Goal: Complete application form: Complete application form

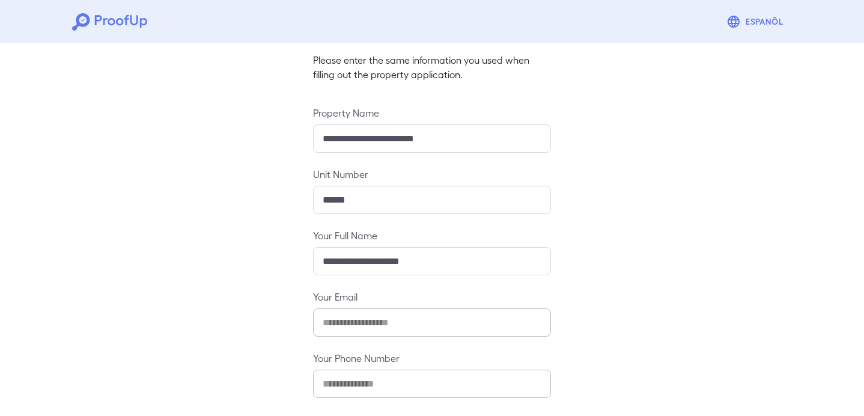
scroll to position [129, 0]
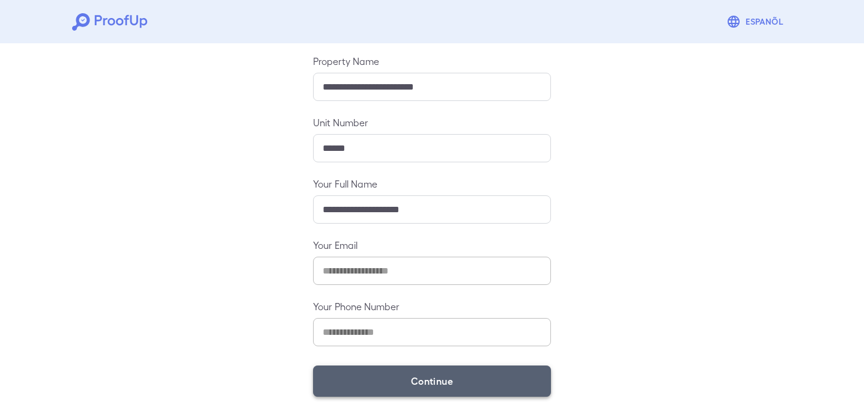
click at [341, 377] on button "Continue" at bounding box center [432, 380] width 238 height 31
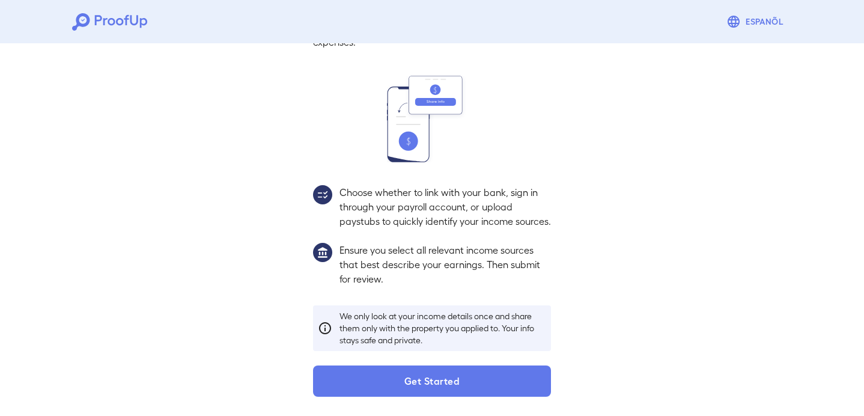
click at [341, 377] on button "Get Started" at bounding box center [432, 380] width 238 height 31
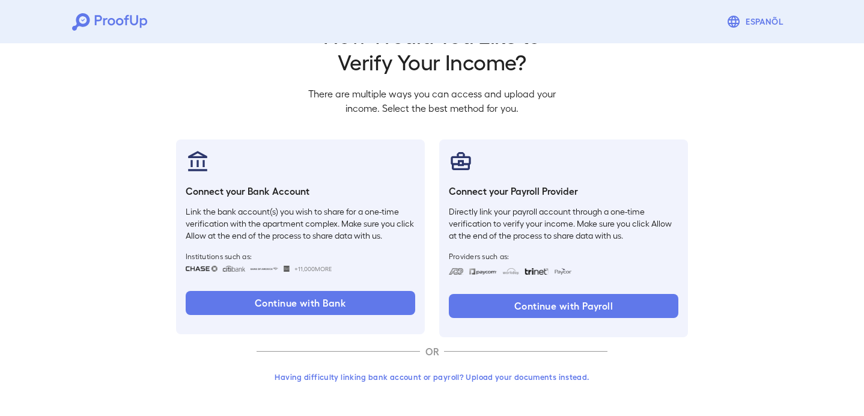
click at [422, 389] on div "Having difficulty linking bank account or payroll? Upload your documents instea…" at bounding box center [431, 381] width 351 height 31
click at [424, 377] on button "Having difficulty linking bank account or payroll? Upload your documents instea…" at bounding box center [431, 377] width 351 height 22
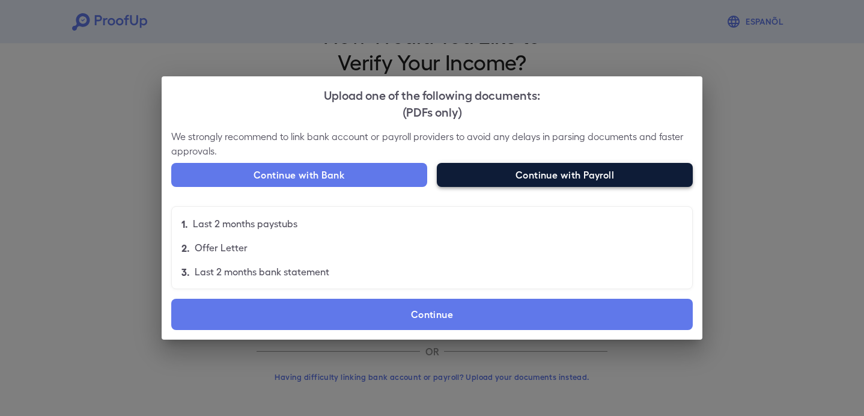
click at [565, 175] on button "Continue with Payroll" at bounding box center [565, 175] width 256 height 24
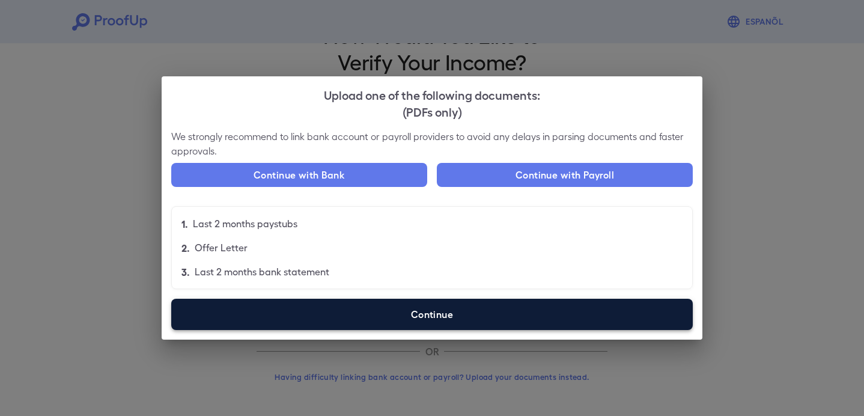
click at [401, 321] on label "Continue" at bounding box center [431, 313] width 521 height 31
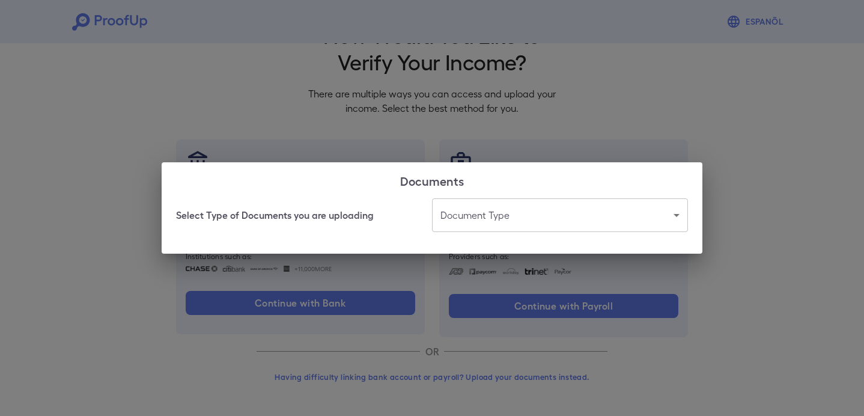
click at [488, 185] on h2 "Documents" at bounding box center [432, 180] width 541 height 36
click at [485, 194] on h2 "Documents" at bounding box center [432, 180] width 541 height 36
click at [481, 222] on body "Espanõl Go back How Would You Like to Verify Your Income? There are multiple wa…" at bounding box center [432, 186] width 864 height 459
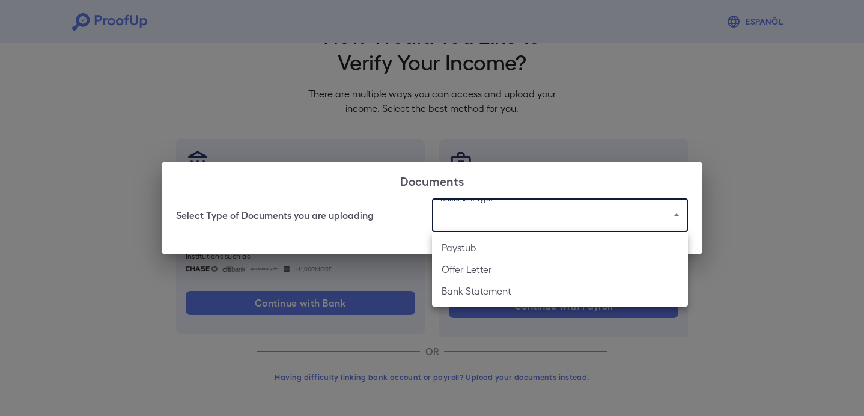
click at [474, 248] on li "Paystub" at bounding box center [560, 248] width 256 height 22
type input "*******"
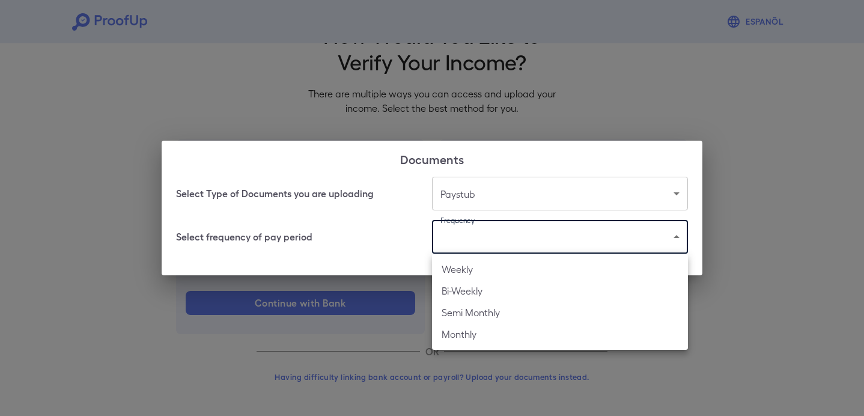
click at [480, 226] on body "Espanõl Go back How Would You Like to Verify Your Income? There are multiple wa…" at bounding box center [432, 186] width 864 height 459
click at [441, 268] on li "Weekly" at bounding box center [560, 269] width 256 height 22
type input "******"
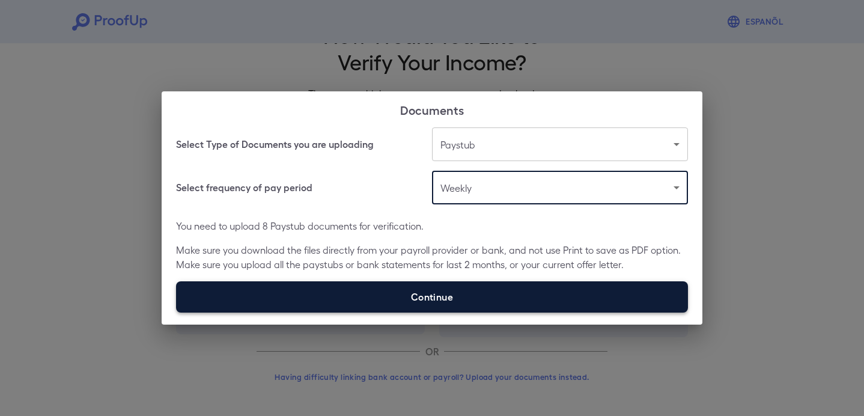
click at [443, 291] on label "Continue" at bounding box center [432, 296] width 512 height 31
click at [177, 312] on input "Continue" at bounding box center [176, 312] width 1 height 1
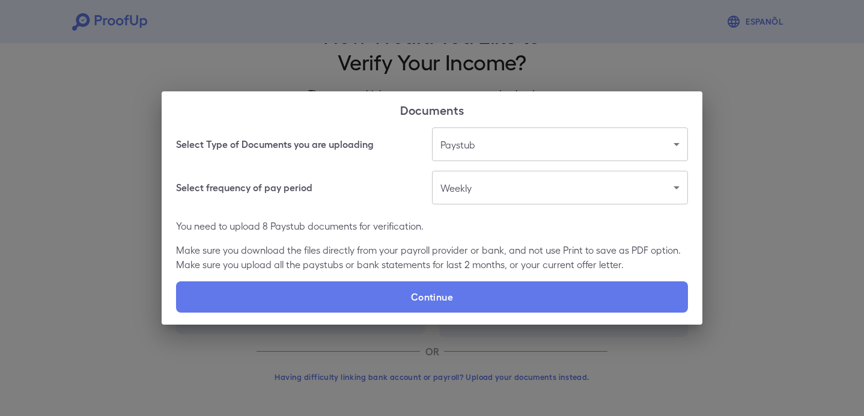
type input "**********"
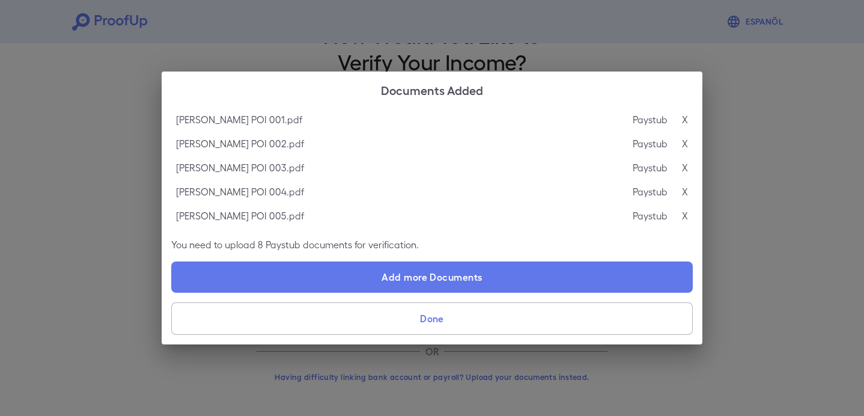
click at [567, 309] on button "Done" at bounding box center [431, 318] width 521 height 32
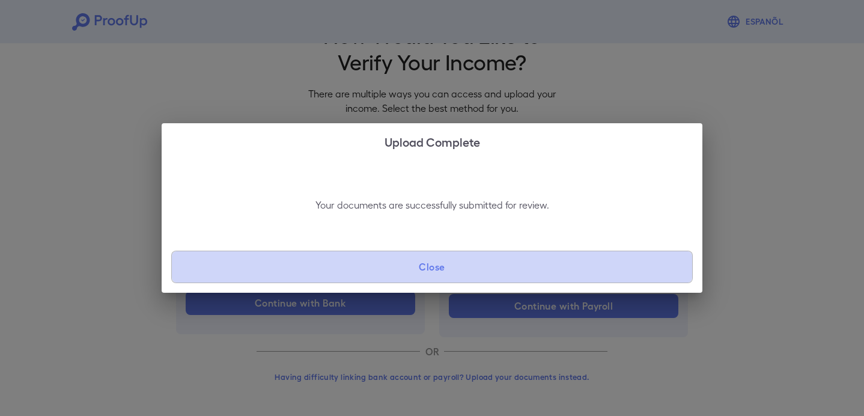
click at [549, 264] on button "Close" at bounding box center [431, 266] width 521 height 32
